Goal: Information Seeking & Learning: Learn about a topic

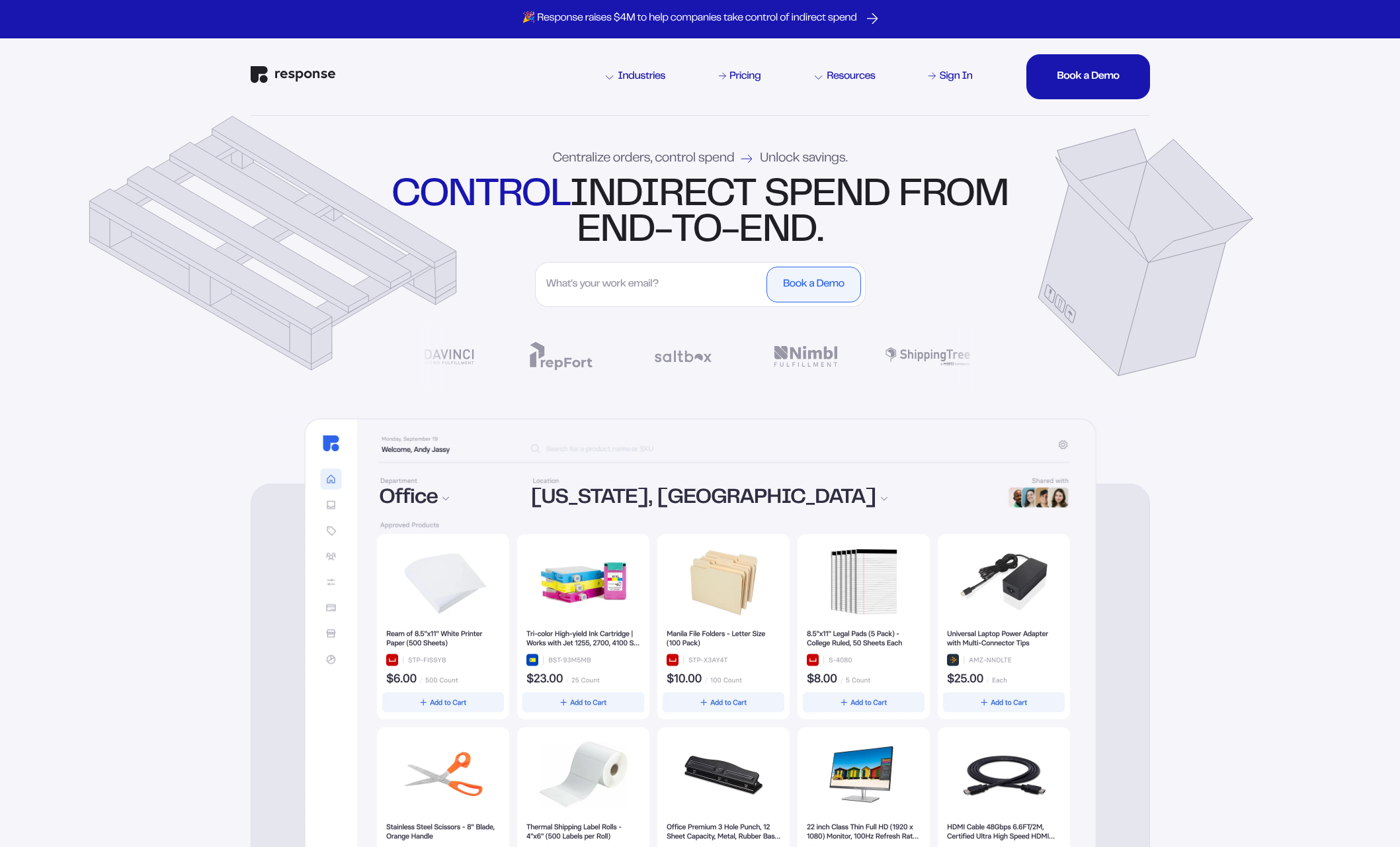
click at [690, 356] on div "Centralize orders, control spend Unlock savings. control indirect spend from en…" at bounding box center [700, 266] width 952 height 300
click at [648, 361] on div "Centralize orders, control spend Unlock savings. control indirect spend from en…" at bounding box center [700, 266] width 952 height 300
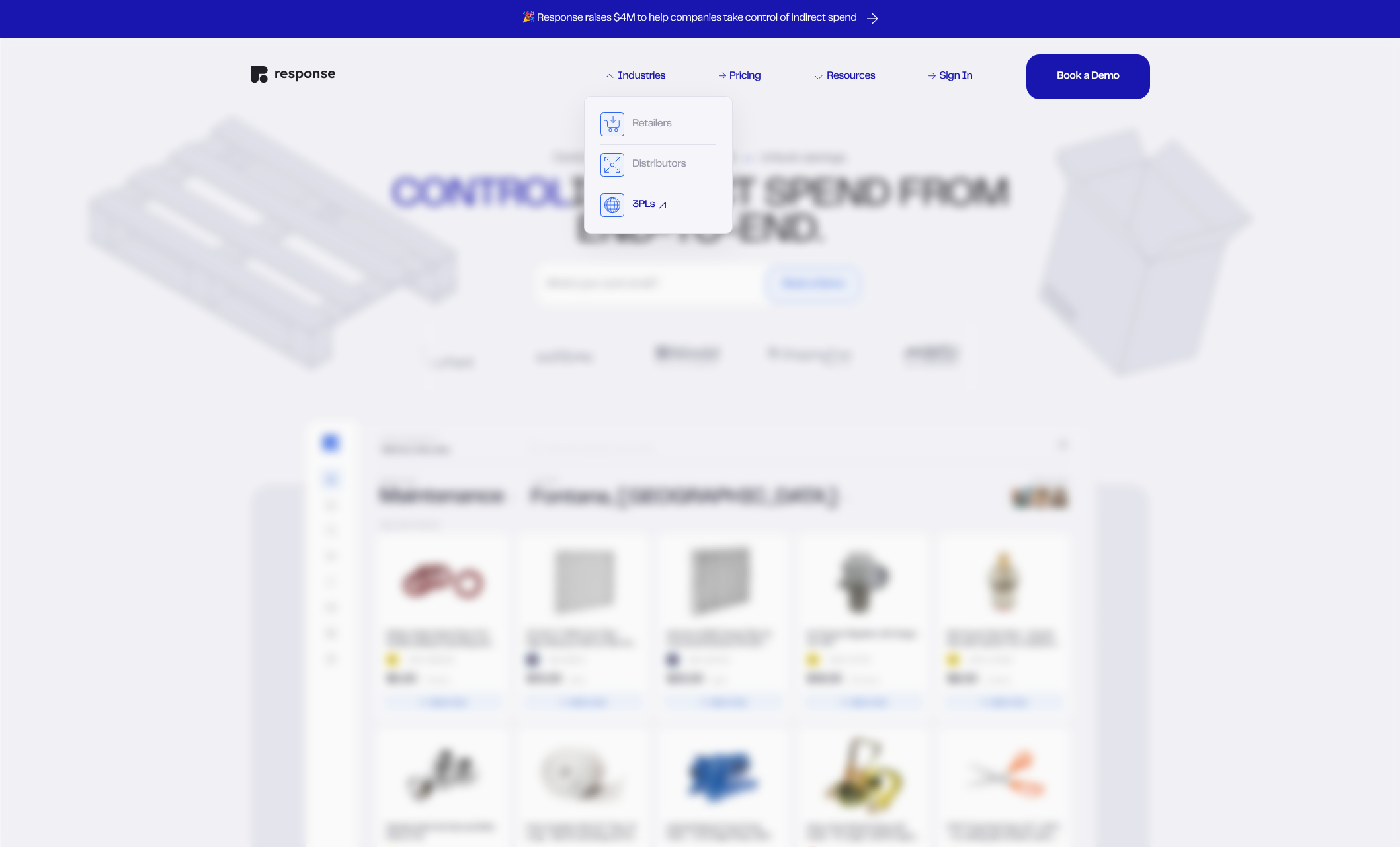
click at [629, 200] on div "3PLs" at bounding box center [658, 206] width 116 height 24
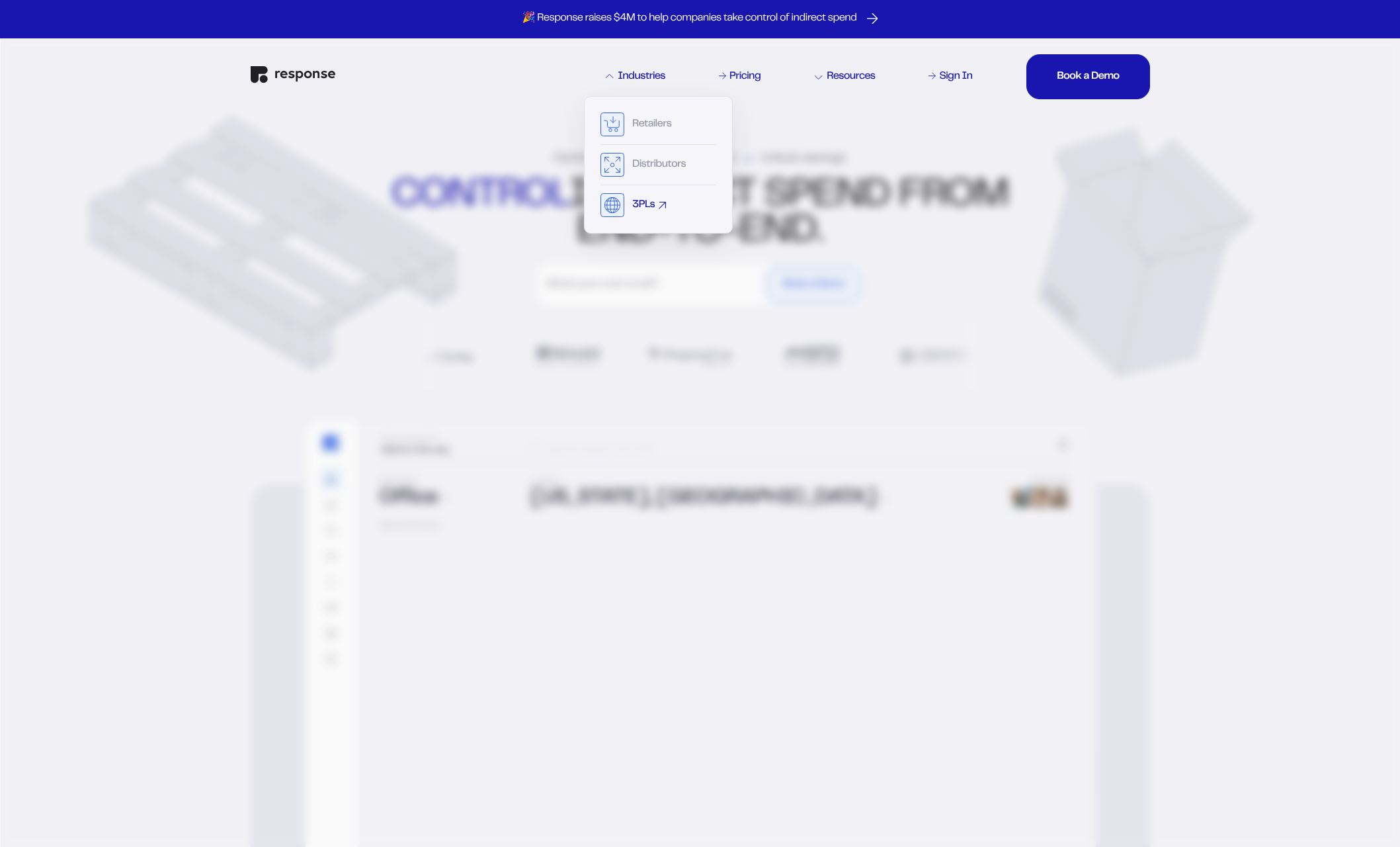
click at [654, 202] on div "3PLs" at bounding box center [644, 205] width 23 height 10
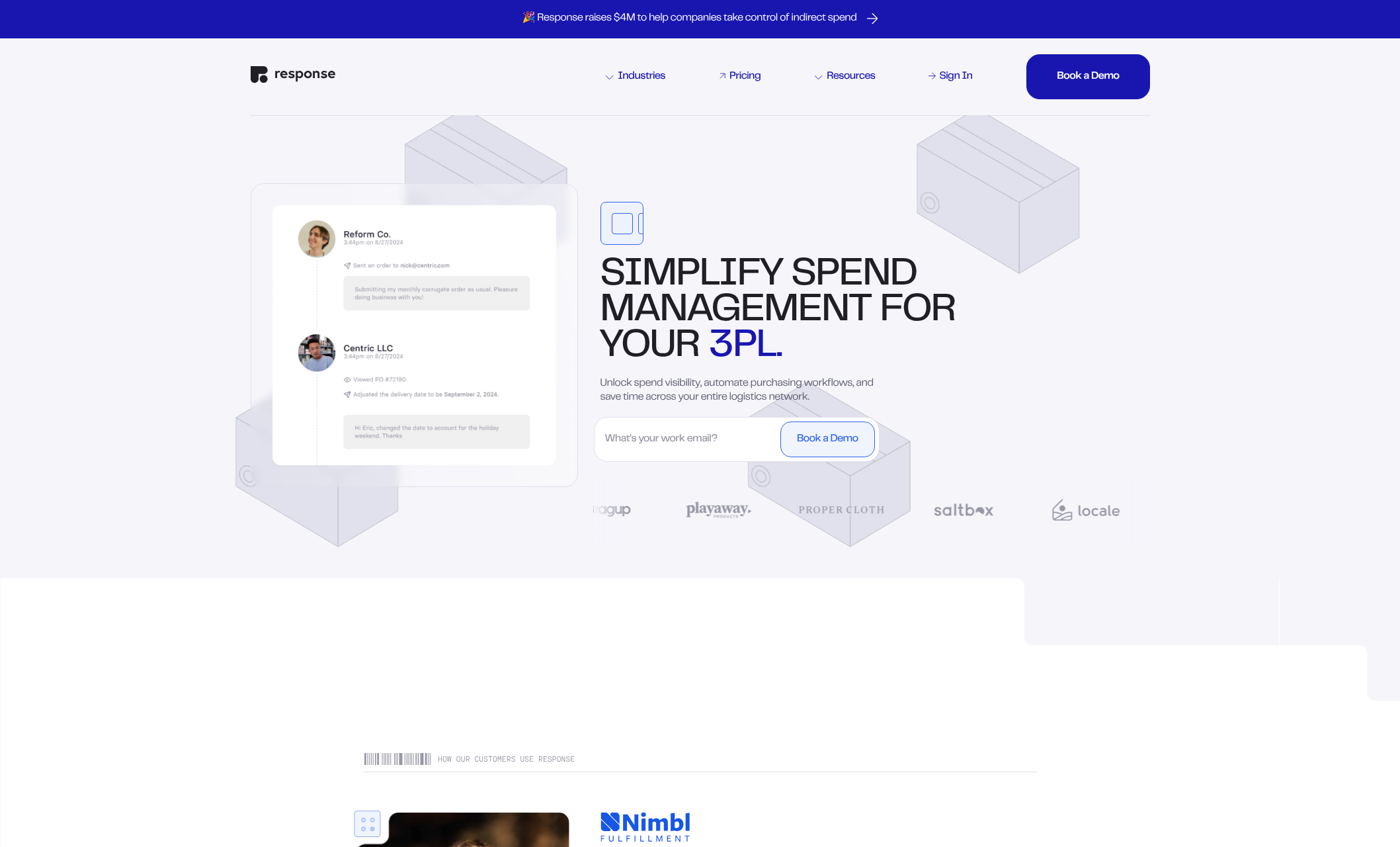
click at [739, 77] on div "Pricing" at bounding box center [744, 77] width 31 height 10
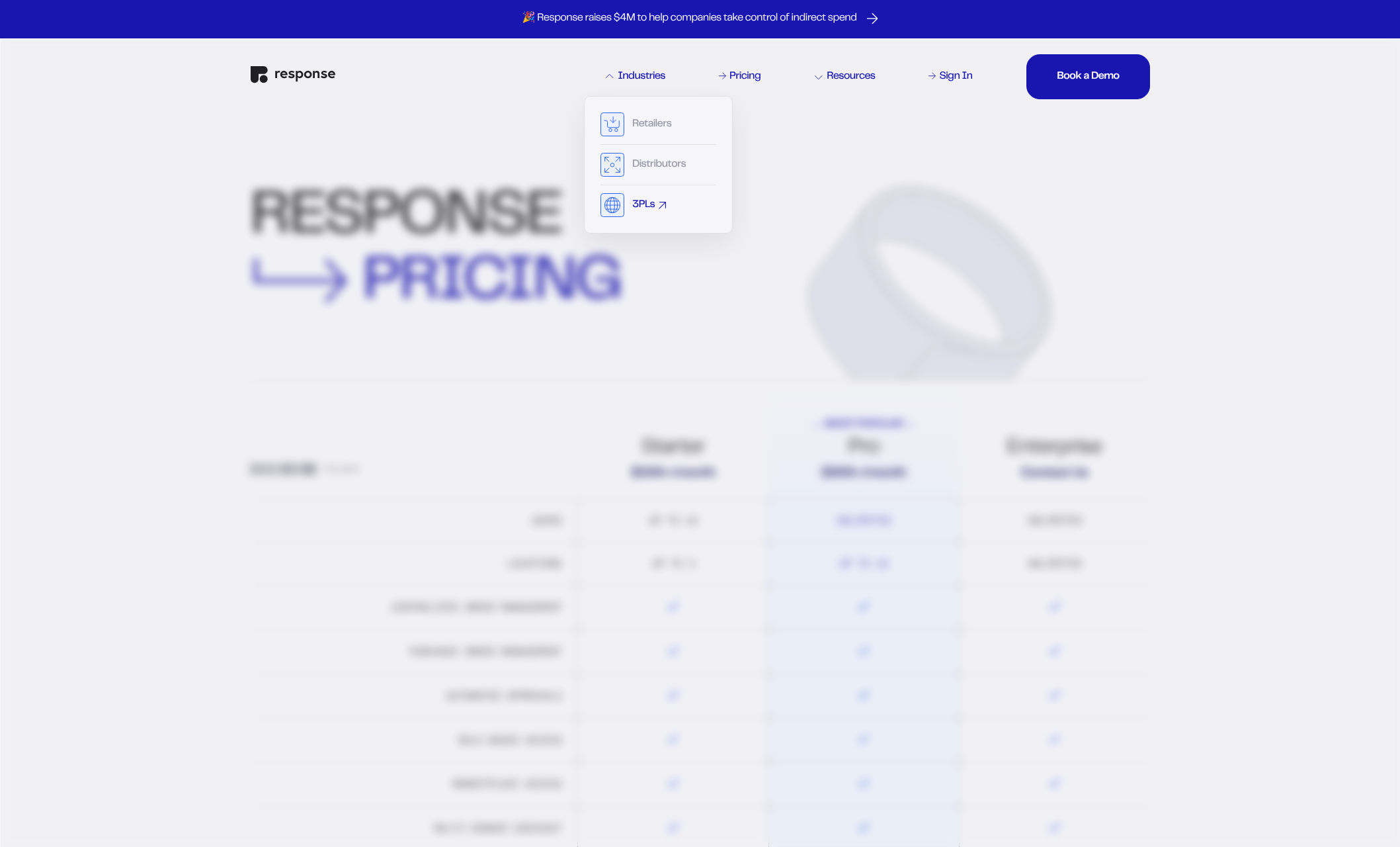
click at [632, 200] on div "3PLs" at bounding box center [644, 205] width 23 height 10
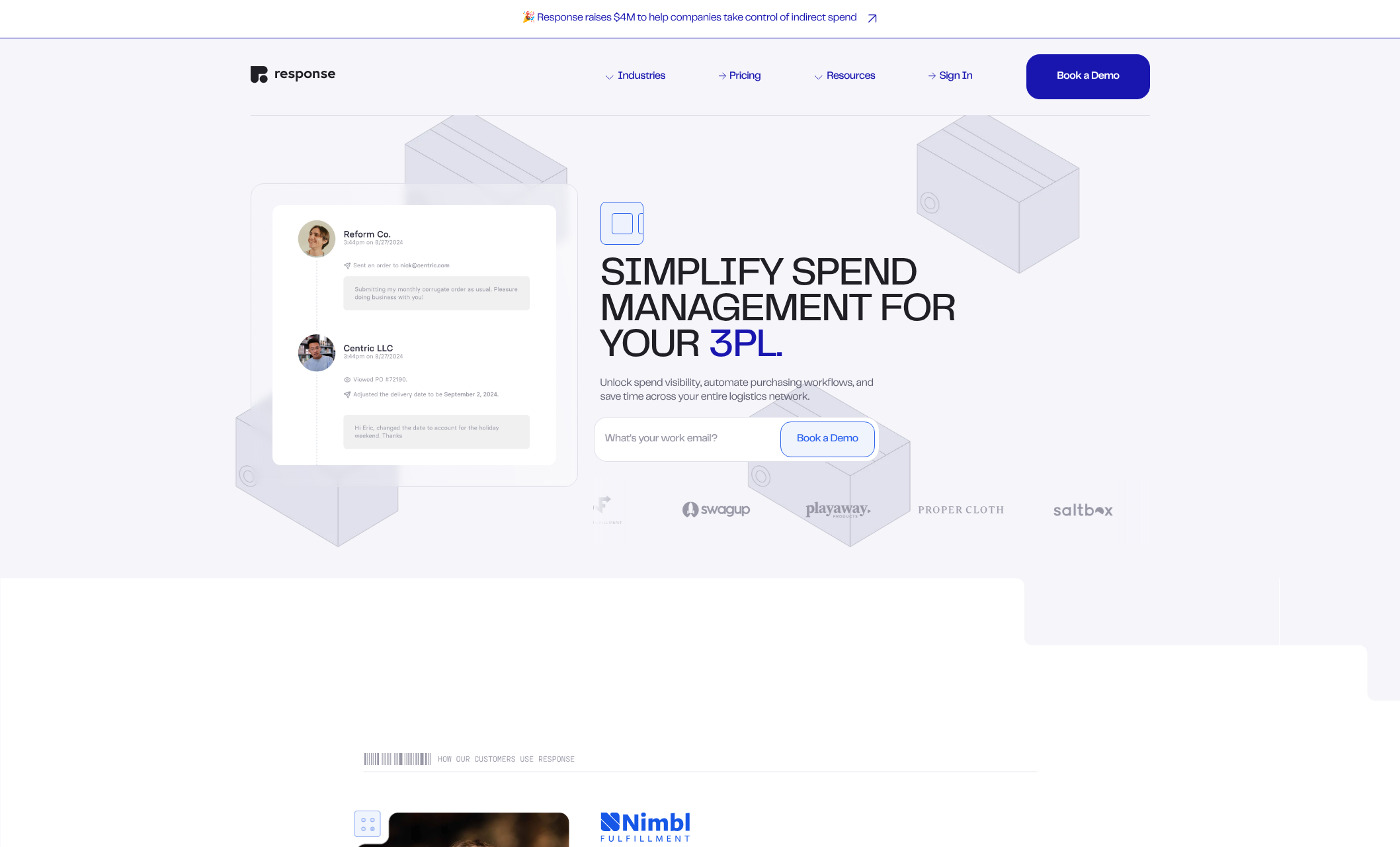
scroll to position [1, 0]
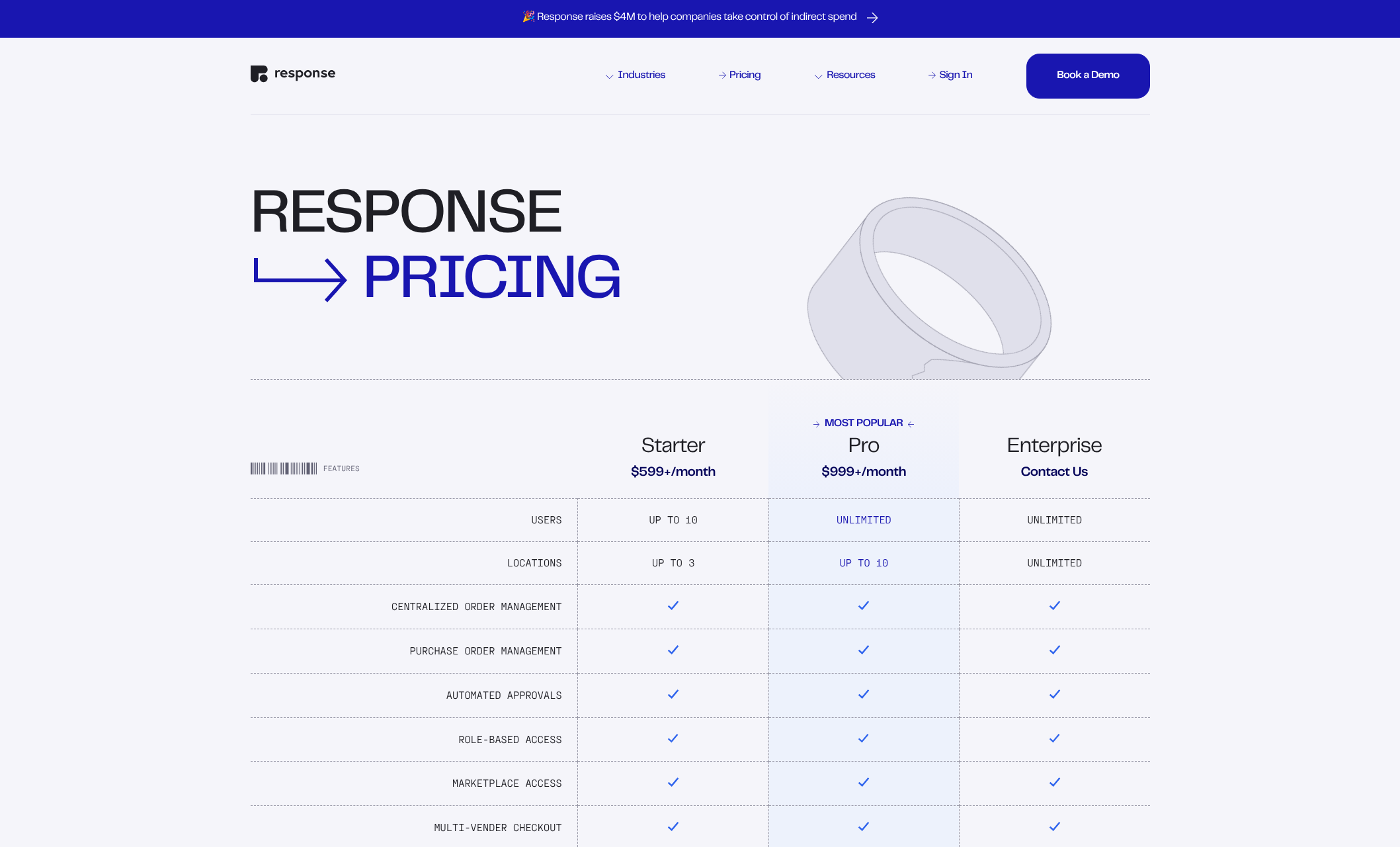
click at [286, 72] on img "Response Home" at bounding box center [292, 73] width 85 height 17
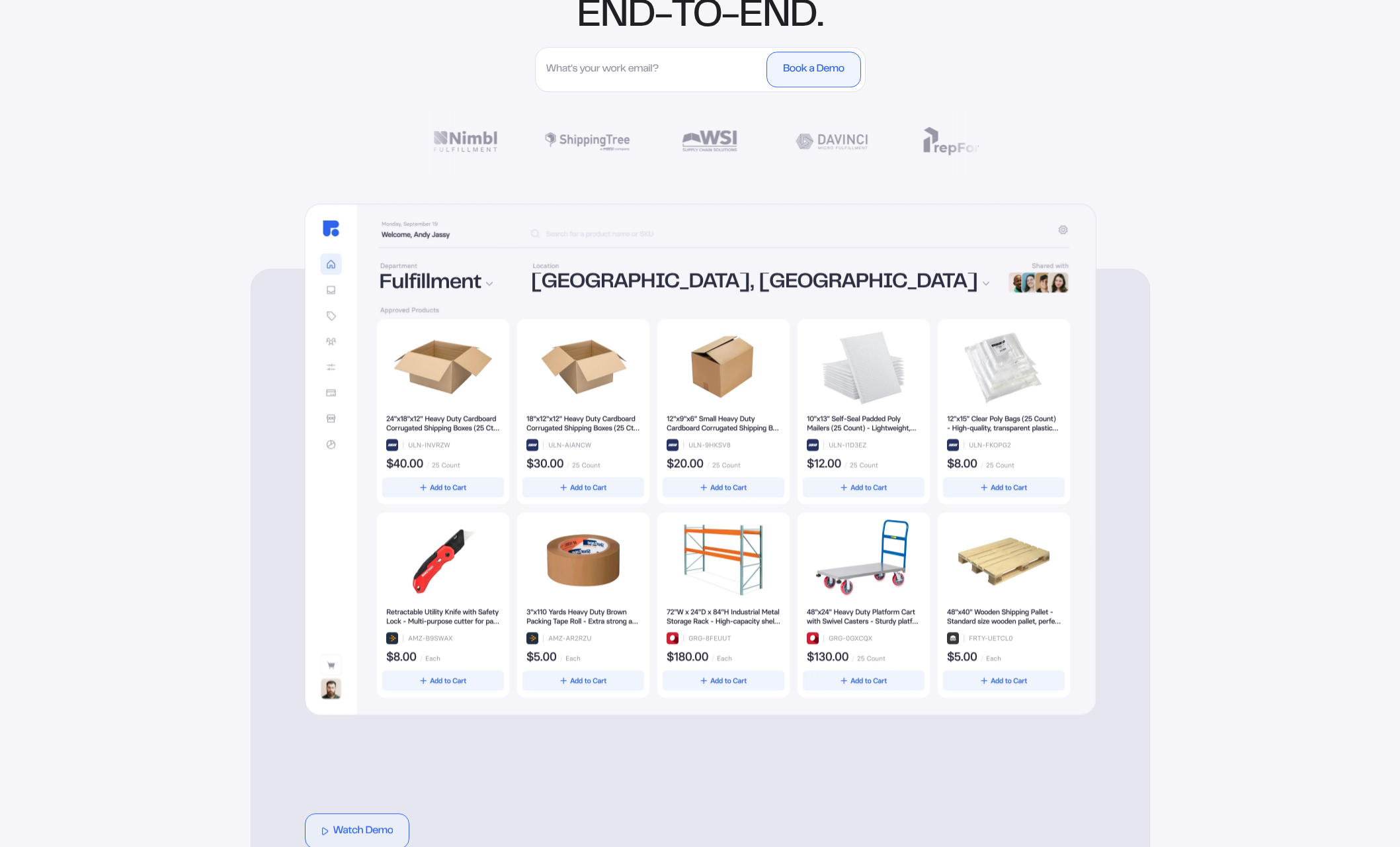
scroll to position [227, 0]
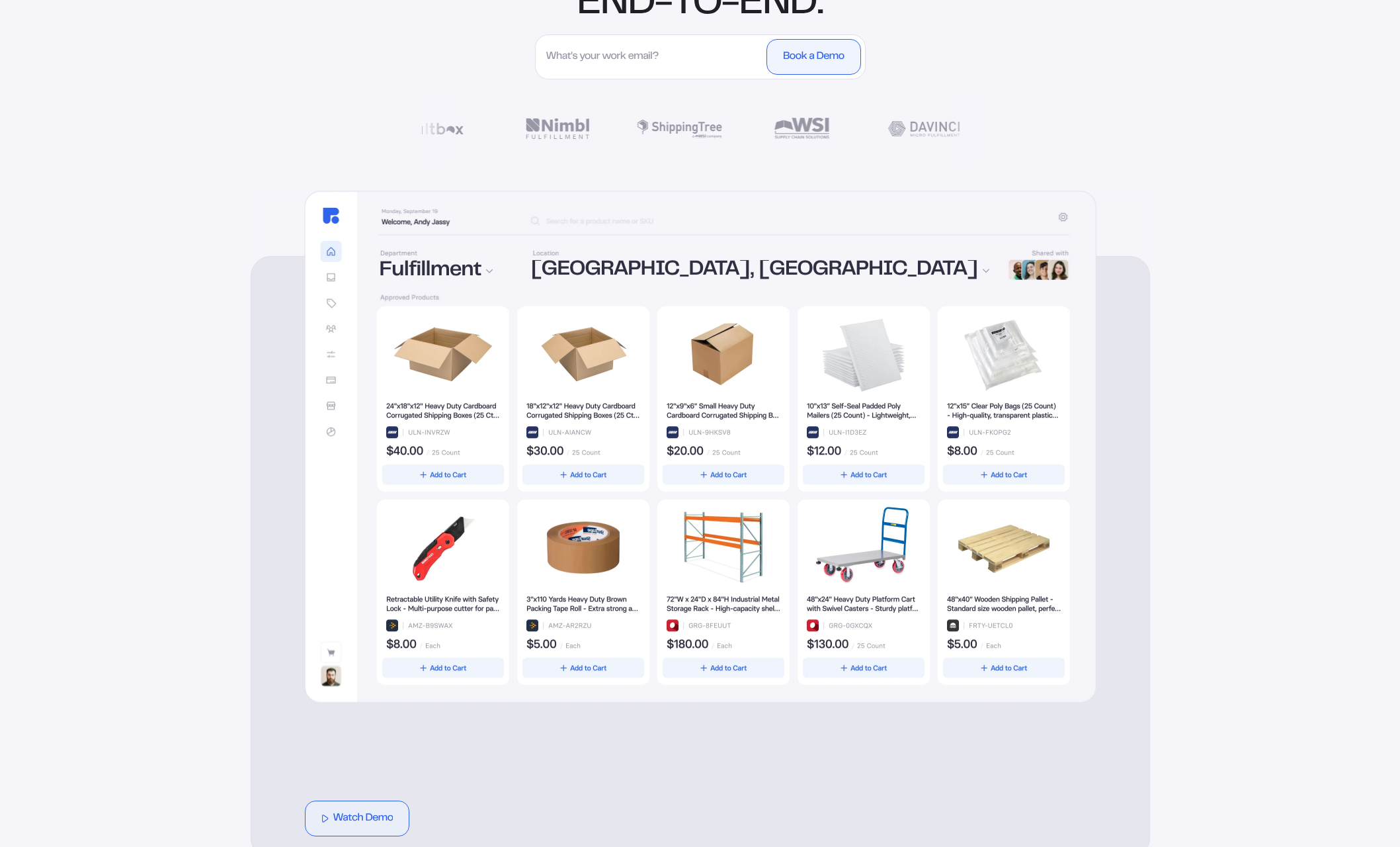
click at [558, 435] on div at bounding box center [723, 495] width 693 height 378
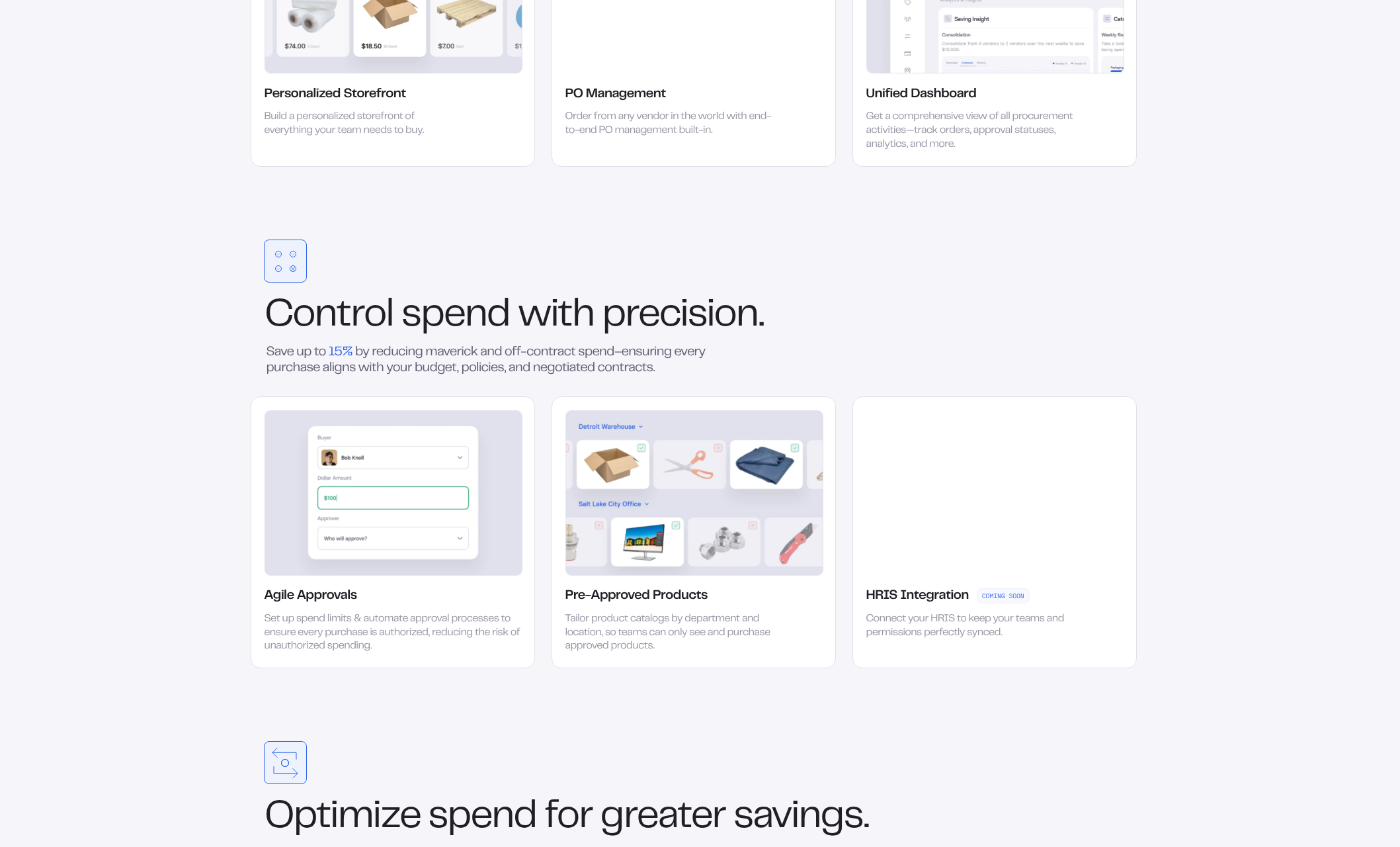
scroll to position [2168, 0]
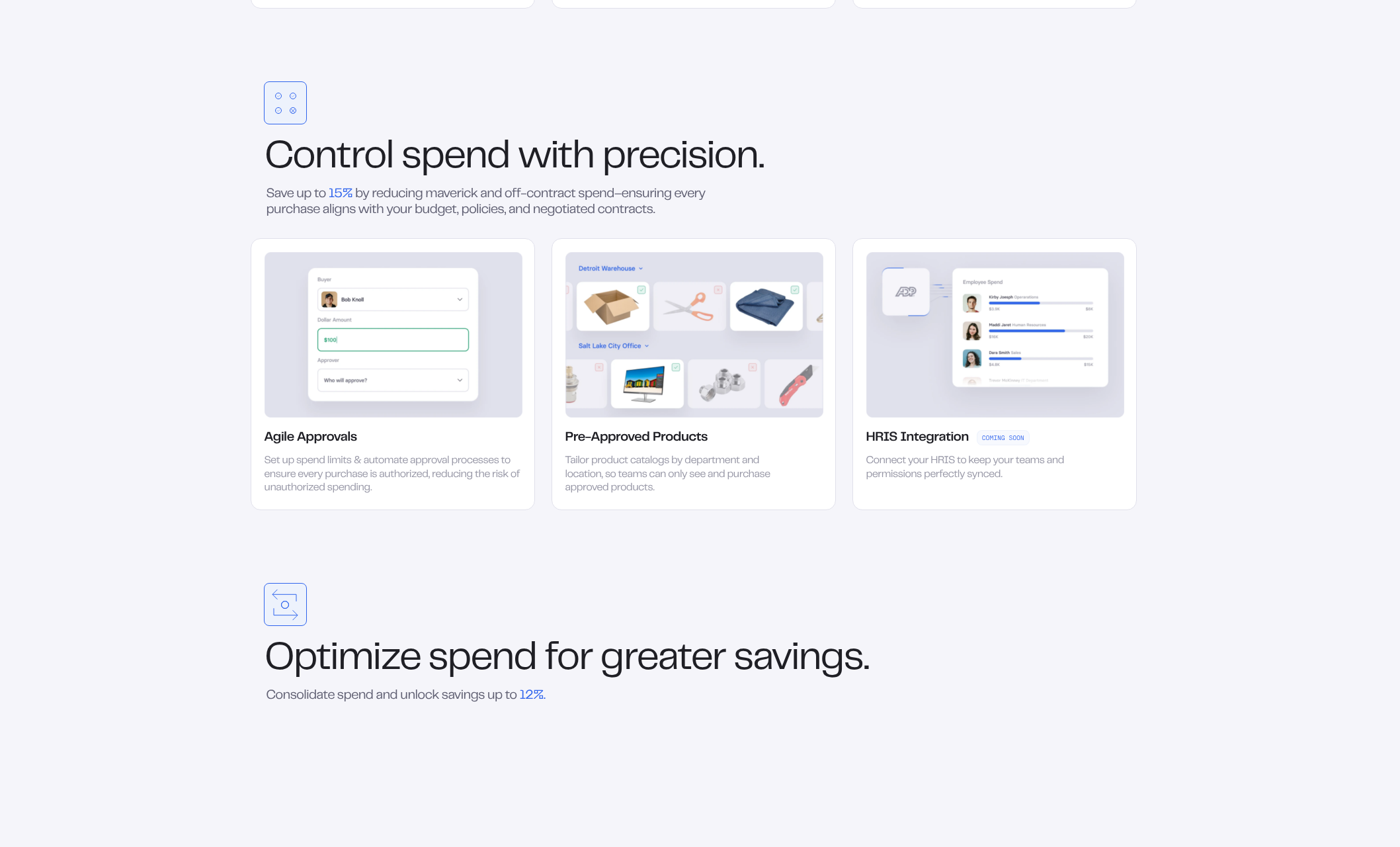
click at [614, 450] on div "Pre-Approved Products Tailor product catalogs by department and location, so te…" at bounding box center [694, 373] width 284 height 272
click at [615, 442] on div "Pre-Approved Products" at bounding box center [636, 438] width 142 height 16
click at [679, 362] on img at bounding box center [694, 334] width 258 height 165
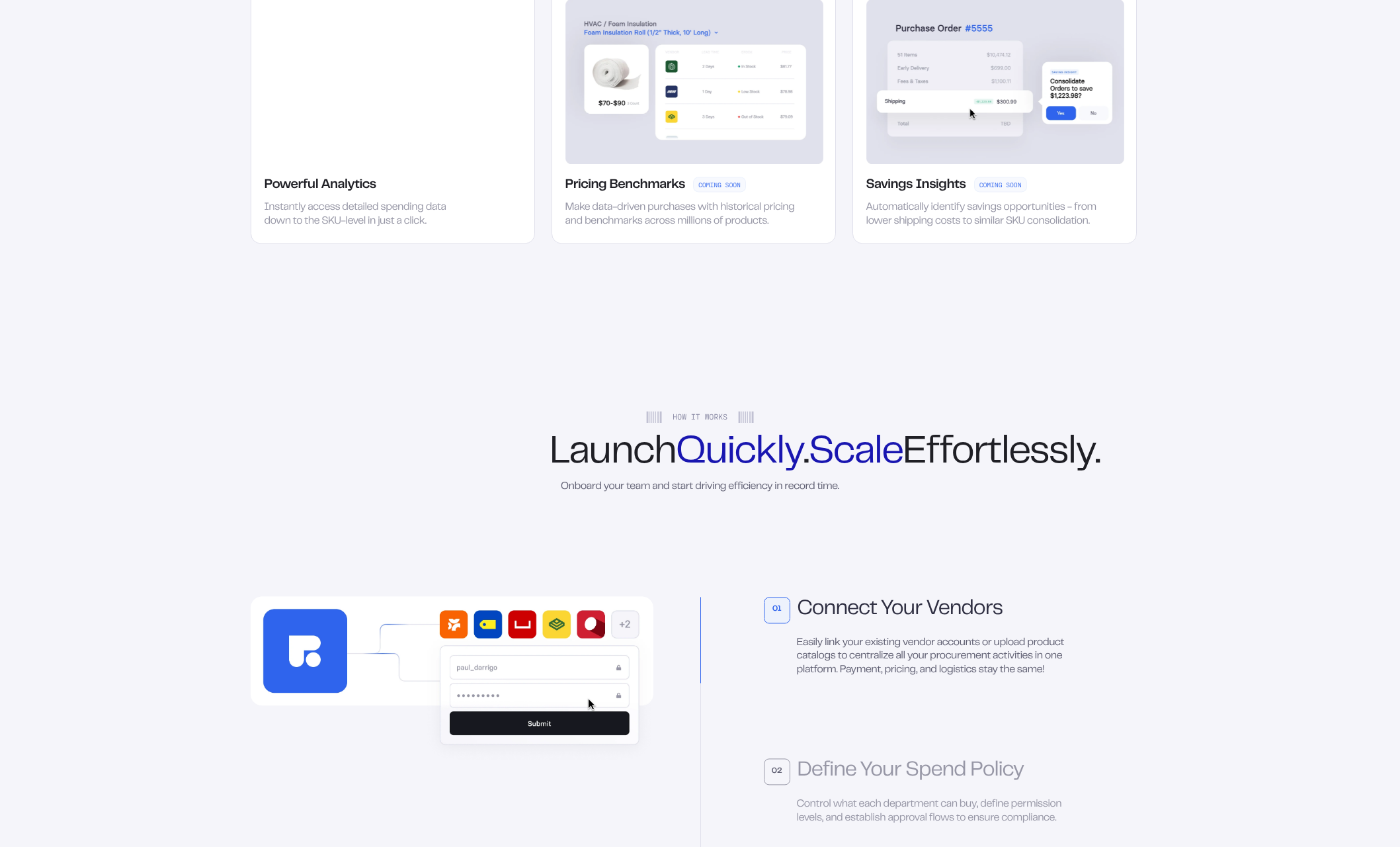
scroll to position [3178, 0]
